Goal: Entertainment & Leisure: Consume media (video, audio)

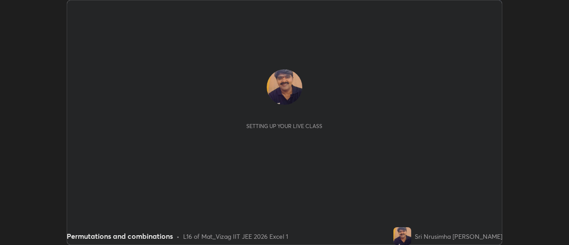
scroll to position [245, 568]
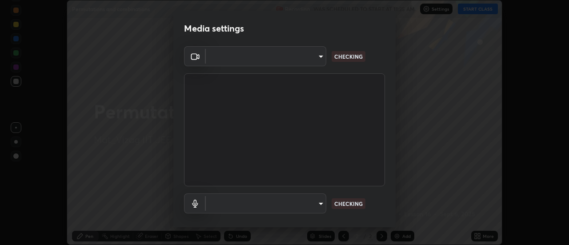
type input "ebf6c6488b735d5a44705984ed2dd2d6451cbc78617e13c2697a09295dc5aede"
type input "a2f9040feec1c67155d6f81bce0f318793adcc0a49472d63cdd1acf5ce755d3e"
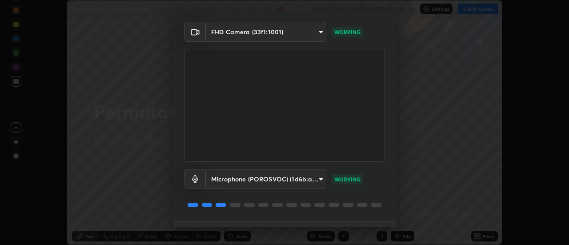
scroll to position [47, 0]
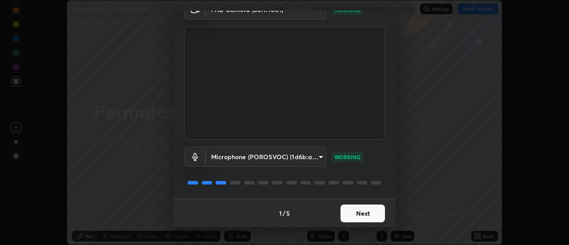
click at [366, 211] on button "Next" at bounding box center [362, 213] width 44 height 18
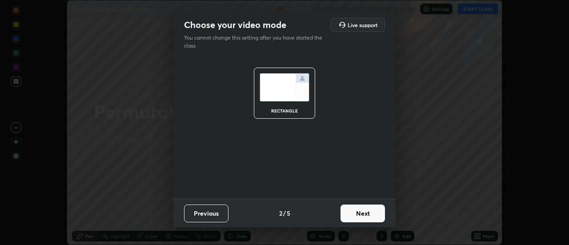
click at [367, 211] on button "Next" at bounding box center [362, 213] width 44 height 18
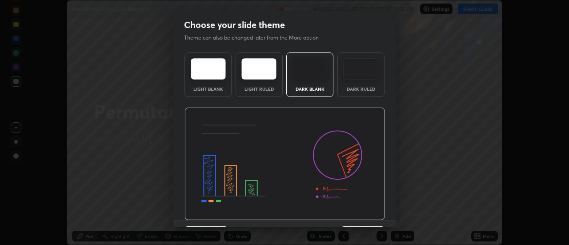
scroll to position [22, 0]
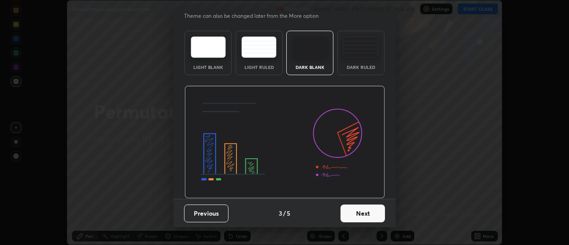
click at [365, 214] on button "Next" at bounding box center [362, 213] width 44 height 18
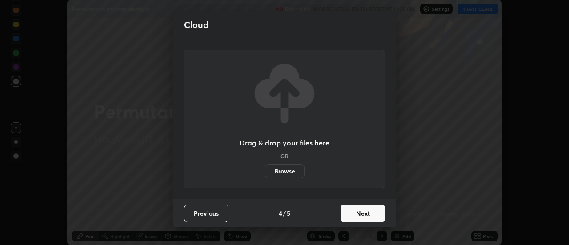
scroll to position [0, 0]
click at [363, 218] on button "Next" at bounding box center [362, 213] width 44 height 18
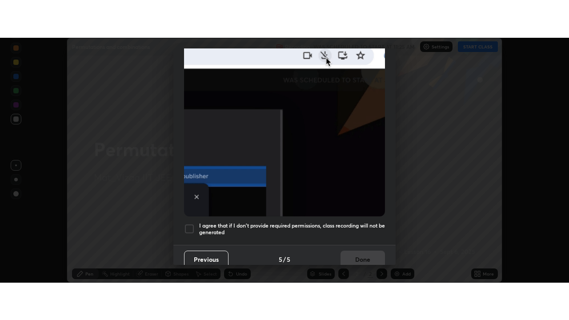
scroll to position [228, 0]
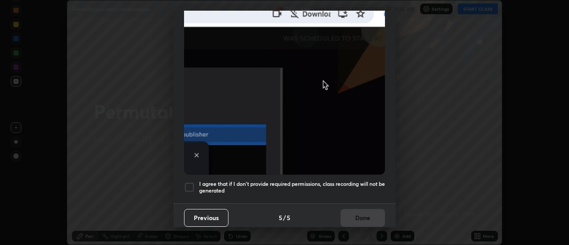
click at [191, 182] on div at bounding box center [189, 187] width 11 height 11
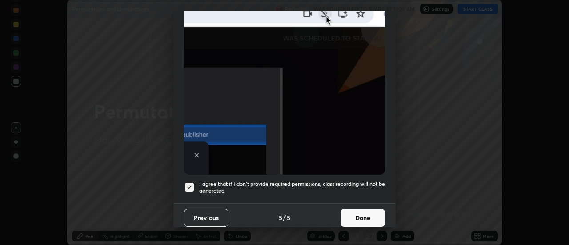
click at [352, 211] on button "Done" at bounding box center [362, 218] width 44 height 18
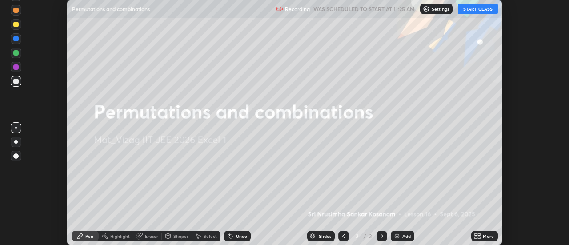
click at [480, 236] on icon at bounding box center [477, 235] width 7 height 7
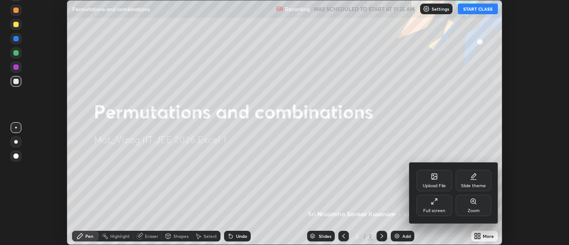
click at [435, 203] on icon at bounding box center [434, 201] width 7 height 7
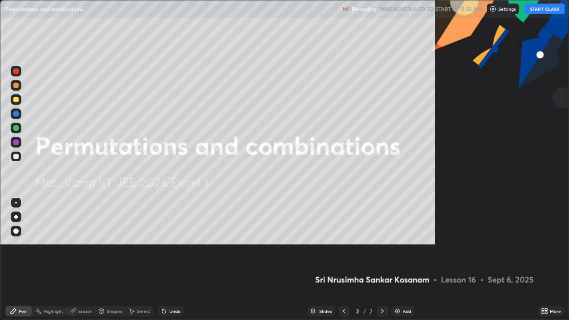
scroll to position [320, 569]
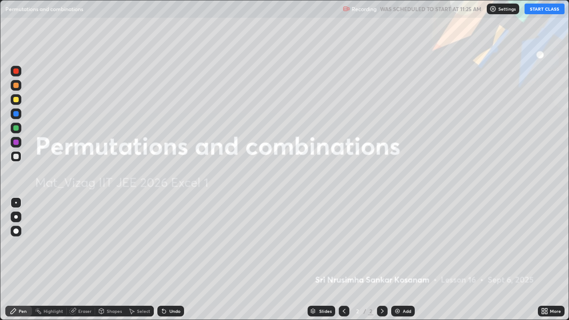
click at [542, 6] on button "START CLASS" at bounding box center [544, 9] width 40 height 11
click at [400, 244] on div "Add" at bounding box center [403, 311] width 24 height 11
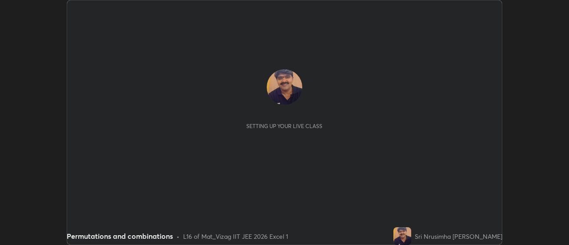
scroll to position [245, 569]
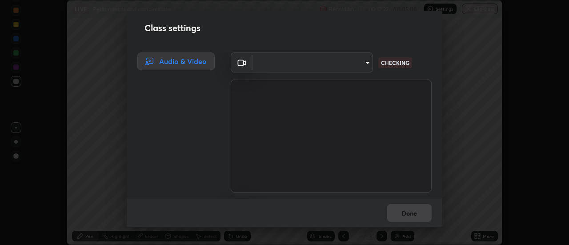
type input "ebf6c6488b735d5a44705984ed2dd2d6451cbc78617e13c2697a09295dc5aede"
type input "a2f9040feec1c67155d6f81bce0f318793adcc0a49472d63cdd1acf5ce755d3e"
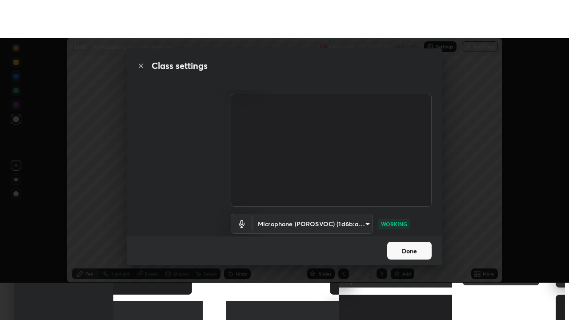
scroll to position [56, 0]
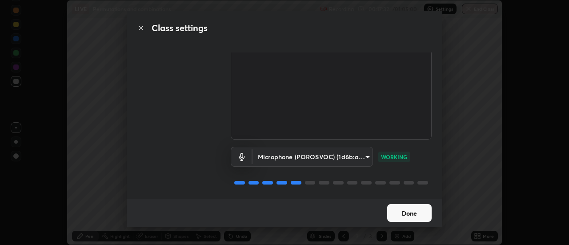
click at [417, 219] on button "Done" at bounding box center [409, 213] width 44 height 18
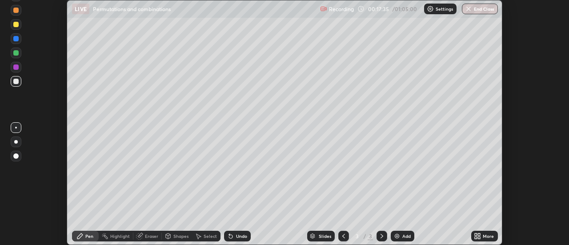
click at [483, 235] on div "More" at bounding box center [488, 236] width 11 height 4
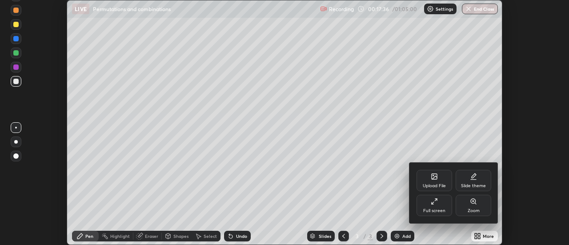
click at [439, 206] on div "Full screen" at bounding box center [434, 205] width 36 height 21
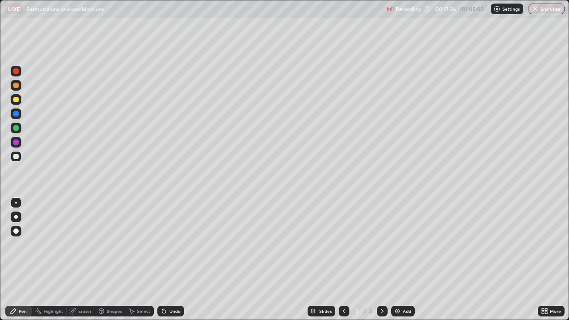
scroll to position [320, 569]
click at [173, 244] on div "Undo" at bounding box center [174, 311] width 11 height 4
click at [175, 244] on div "Undo" at bounding box center [174, 311] width 11 height 4
click at [173, 244] on div "Undo" at bounding box center [174, 311] width 11 height 4
click at [172, 244] on div "Undo" at bounding box center [174, 311] width 11 height 4
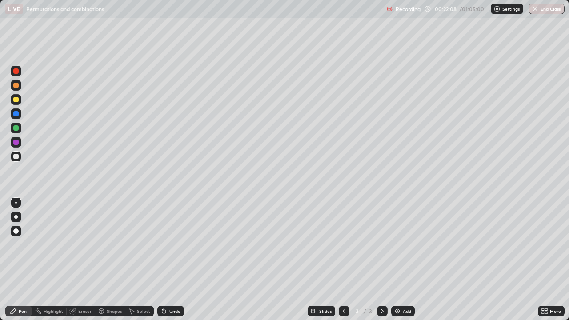
click at [404, 244] on div "Add" at bounding box center [407, 311] width 8 height 4
